Goal: Navigation & Orientation: Find specific page/section

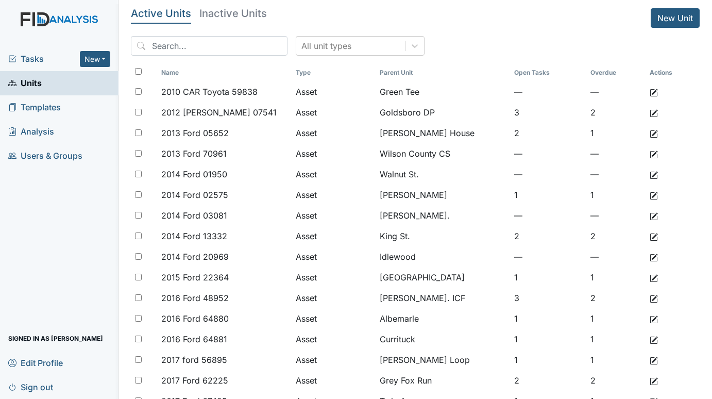
click at [26, 55] on span "Tasks" at bounding box center [44, 59] width 72 height 12
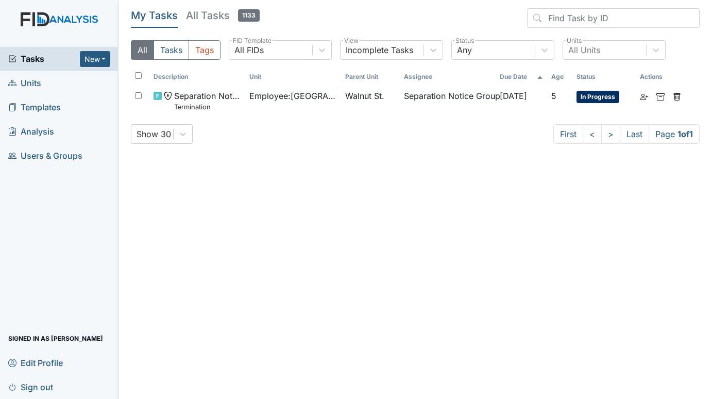
click at [38, 81] on span "Units" at bounding box center [24, 83] width 33 height 16
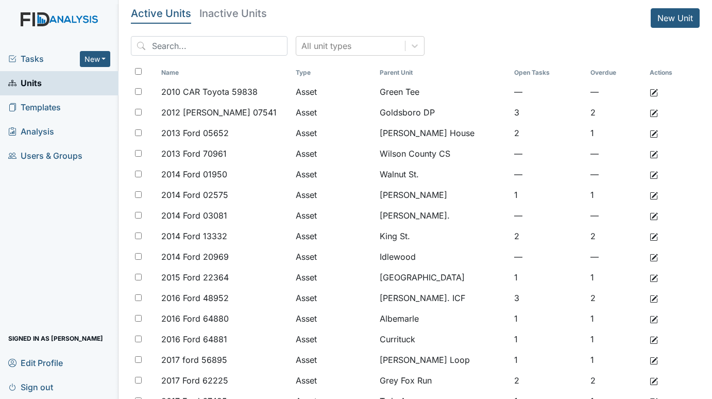
click at [31, 55] on span "Tasks" at bounding box center [44, 59] width 72 height 12
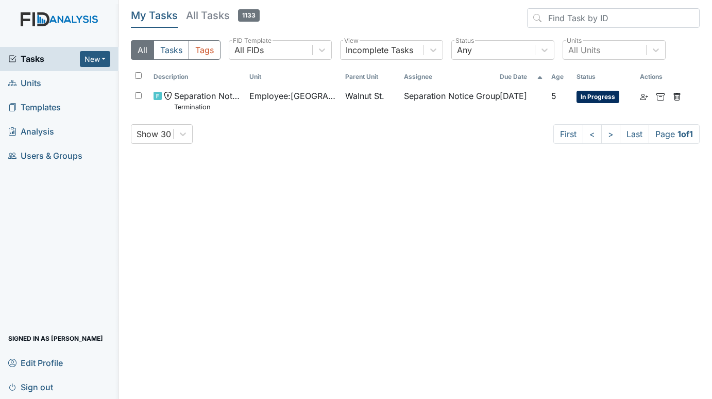
click at [42, 78] on link "Units" at bounding box center [59, 83] width 119 height 24
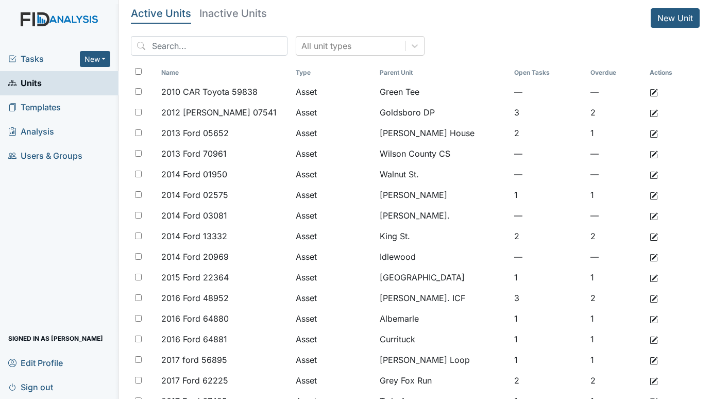
click at [32, 83] on span "Units" at bounding box center [24, 83] width 33 height 16
click at [27, 55] on span "Tasks" at bounding box center [44, 59] width 72 height 12
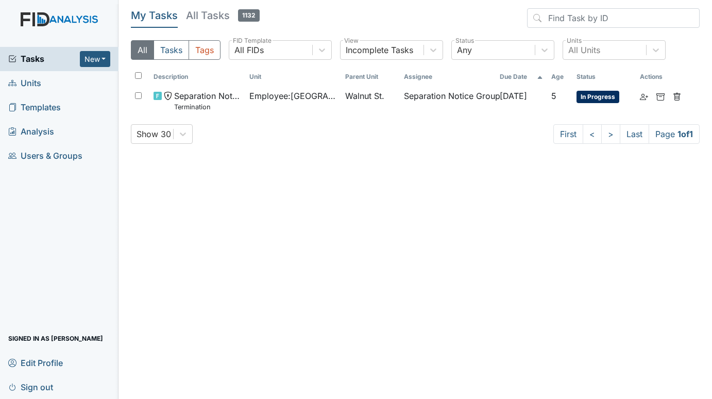
click at [26, 83] on span "Units" at bounding box center [24, 83] width 33 height 16
